Goal: Obtain resource: Obtain resource

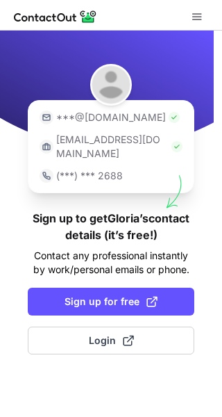
click at [121, 119] on p "***@gmail.com" at bounding box center [111, 117] width 110 height 14
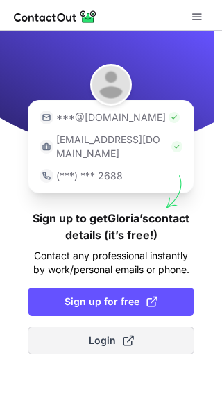
click at [117, 333] on span "Login" at bounding box center [111, 340] width 45 height 14
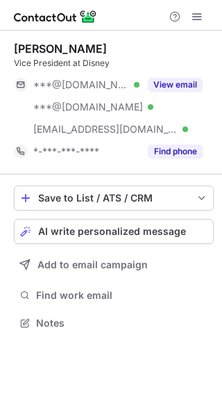
scroll to position [313, 222]
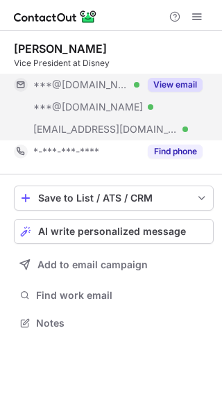
click at [175, 87] on button "View email" at bounding box center [175, 85] width 55 height 14
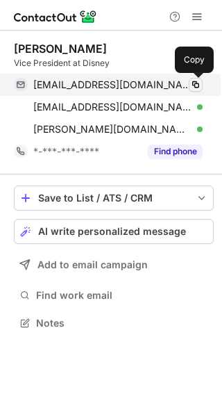
click at [198, 82] on span at bounding box center [195, 84] width 11 height 11
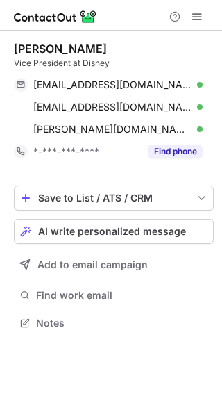
scroll to position [313, 222]
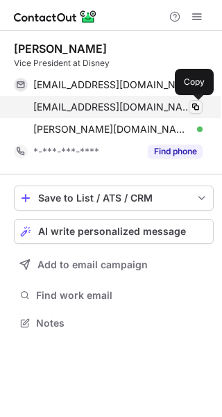
click at [195, 109] on span at bounding box center [195, 106] width 11 height 11
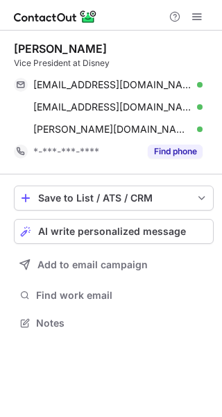
scroll to position [313, 222]
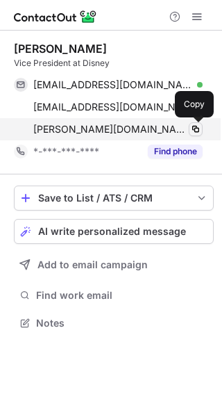
click at [197, 129] on span at bounding box center [195, 129] width 11 height 11
